Goal: Complete application form

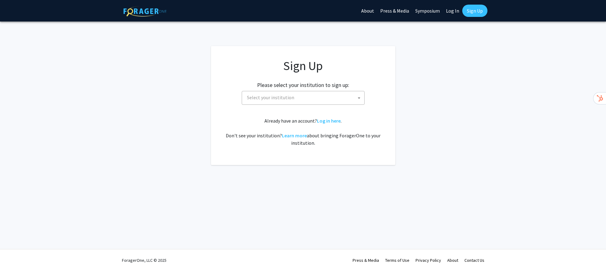
click at [354, 101] on span "Select your institution" at bounding box center [304, 97] width 120 height 13
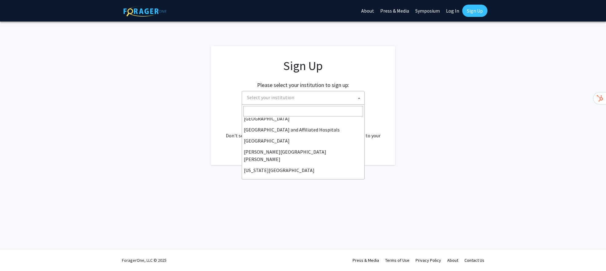
scroll to position [95, 0]
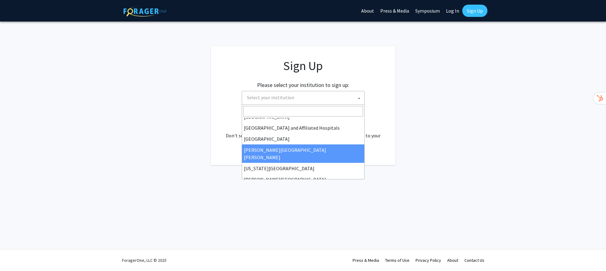
select select "1"
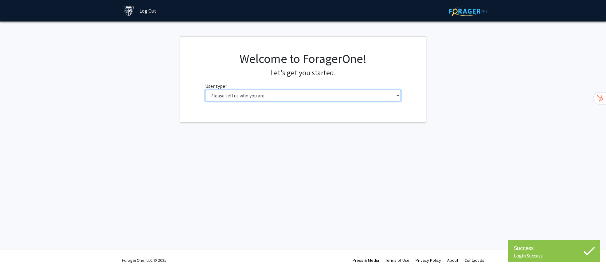
click at [340, 95] on select "Please tell us who you are Undergraduate Student Master's Student Doctoral Cand…" at bounding box center [303, 96] width 196 height 12
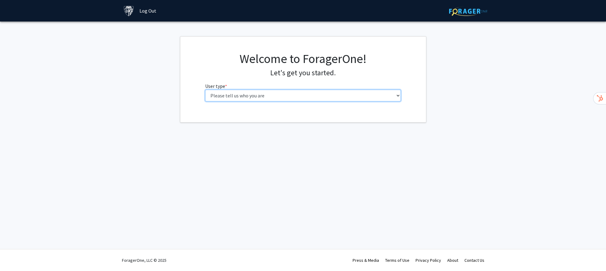
select select "2: masters"
click at [205, 90] on select "Please tell us who you are Undergraduate Student Master's Student Doctoral Cand…" at bounding box center [303, 96] width 196 height 12
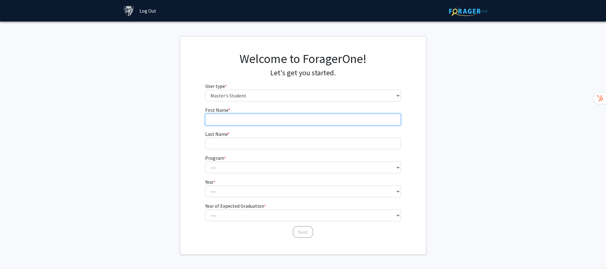
click at [285, 123] on input "First Name * required" at bounding box center [303, 120] width 196 height 12
type input "Jorge"
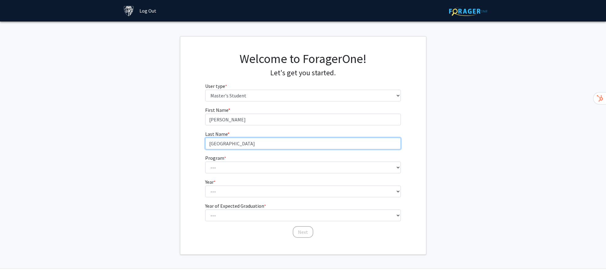
type input "Granada"
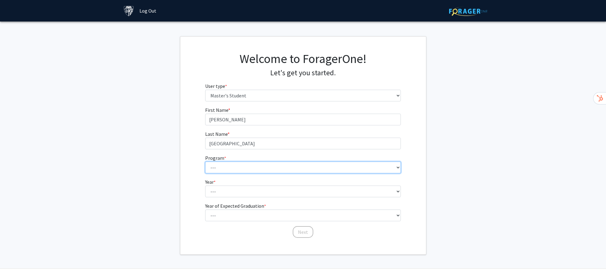
click at [281, 166] on select "--- Anatomy Education Applied and Computational Mathematics Applied Biomedical …" at bounding box center [303, 167] width 196 height 12
select select "2: 2"
click at [205, 161] on select "--- Anatomy Education Applied and Computational Mathematics Applied Biomedical …" at bounding box center [303, 167] width 196 height 12
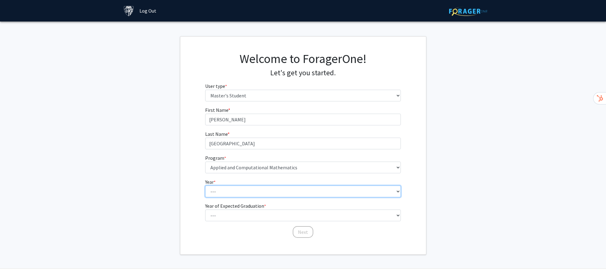
click at [307, 192] on select "--- First Year Second Year" at bounding box center [303, 191] width 196 height 12
select select "1: first_year"
click at [205, 185] on select "--- First Year Second Year" at bounding box center [303, 191] width 196 height 12
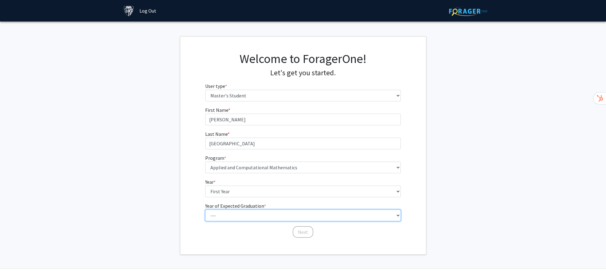
click at [363, 212] on select "--- 2025 2026 2027 2028 2029 2030 2031 2032 2033 2034" at bounding box center [303, 215] width 196 height 12
select select "3: 2027"
click at [205, 209] on select "--- 2025 2026 2027 2028 2029 2030 2031 2032 2033 2034" at bounding box center [303, 215] width 196 height 12
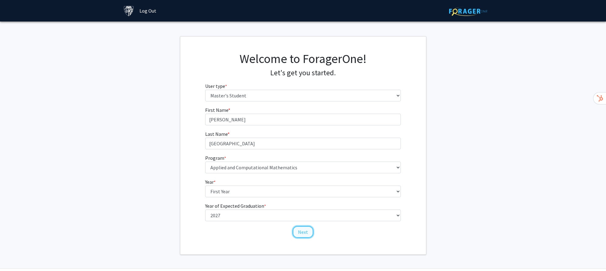
click at [305, 232] on button "Next" at bounding box center [302, 232] width 21 height 12
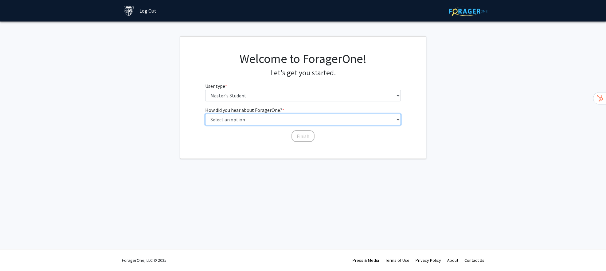
click at [332, 118] on select "Select an option Peer/student recommendation Faculty/staff recommendation Unive…" at bounding box center [303, 120] width 196 height 12
select select "3: university_website"
click at [205, 114] on select "Select an option Peer/student recommendation Faculty/staff recommendation Unive…" at bounding box center [303, 120] width 196 height 12
click at [304, 137] on button "Finish" at bounding box center [302, 136] width 23 height 12
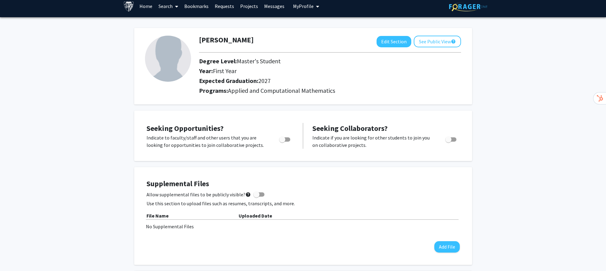
scroll to position [4, 0]
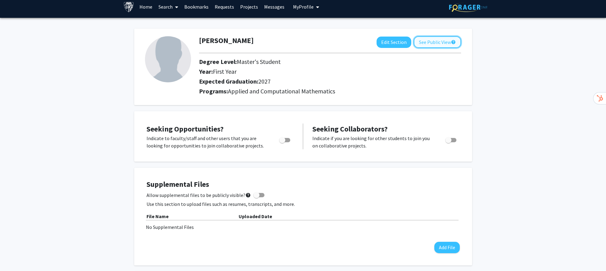
click at [442, 41] on button "See Public View help" at bounding box center [436, 42] width 47 height 12
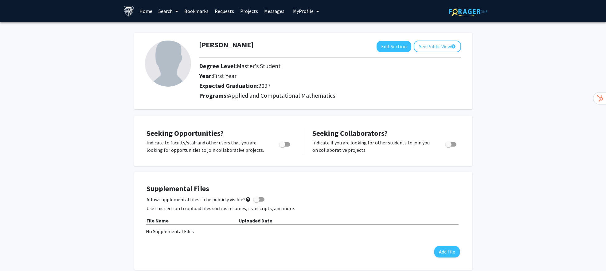
click at [283, 144] on span "Toggle" at bounding box center [282, 144] width 6 height 6
click at [282, 146] on input "Are you actively seeking opportunities?" at bounding box center [282, 146] width 0 height 0
checkbox input "true"
click at [449, 145] on span "Toggle" at bounding box center [448, 144] width 6 height 6
click at [448, 146] on input "Would you like to receive other student requests to work with you?" at bounding box center [448, 146] width 0 height 0
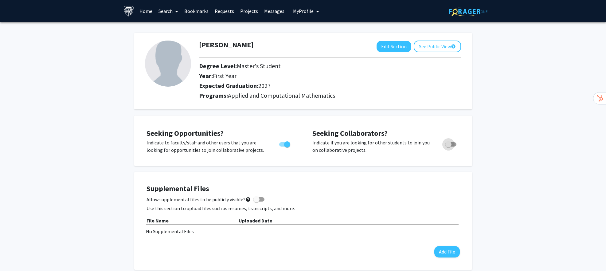
checkbox input "true"
